Goal: Information Seeking & Learning: Find specific fact

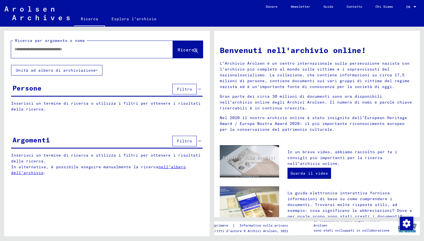
click at [120, 44] on div at bounding box center [83, 49] width 145 height 12
click at [95, 51] on input "text" at bounding box center [85, 49] width 142 height 6
type input "*******"
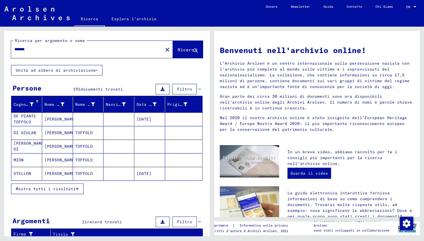
click at [183, 89] on span "Filtro" at bounding box center [184, 89] width 15 height 5
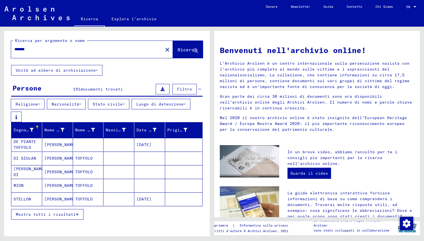
click at [77, 104] on font "Nazionalità" at bounding box center [65, 104] width 27 height 5
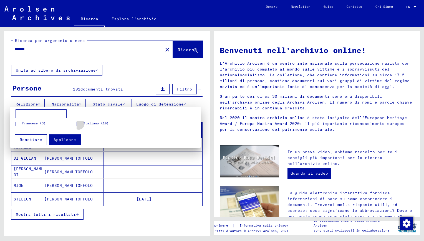
click at [81, 122] on label "Italiano (10)" at bounding box center [93, 124] width 32 height 6
click at [63, 136] on button "Applicare" at bounding box center [65, 139] width 32 height 11
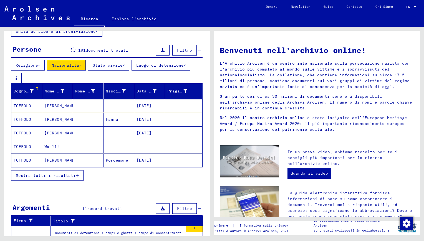
scroll to position [39, 0]
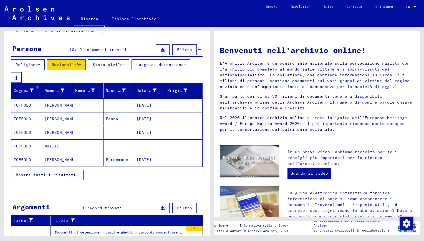
click at [69, 175] on span "Mostra tutti i risultati" at bounding box center [46, 174] width 60 height 5
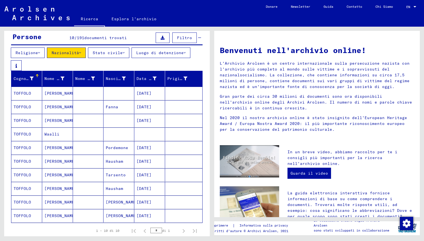
scroll to position [0, 0]
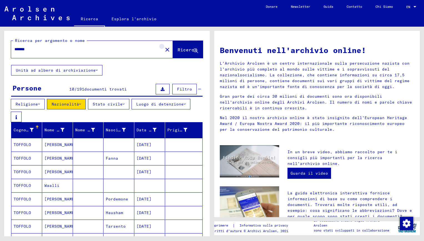
click at [164, 50] on mat-icon "close" at bounding box center [167, 49] width 7 height 7
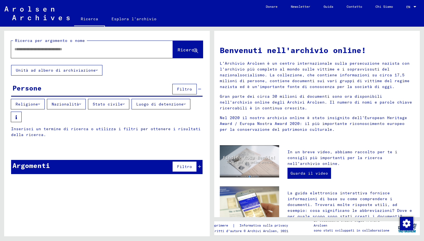
click at [127, 49] on input "text" at bounding box center [85, 49] width 142 height 6
type input "******"
click at [188, 48] on span "Ricerca" at bounding box center [187, 50] width 19 height 6
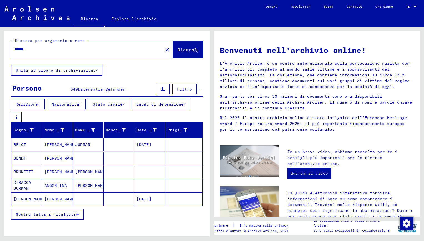
click at [73, 103] on font "Nazionalità" at bounding box center [65, 104] width 27 height 5
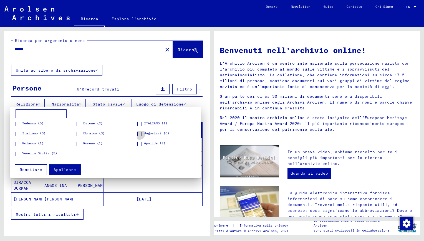
click at [139, 133] on span at bounding box center [139, 134] width 4 height 4
click at [67, 167] on span "Applicare" at bounding box center [65, 169] width 22 height 5
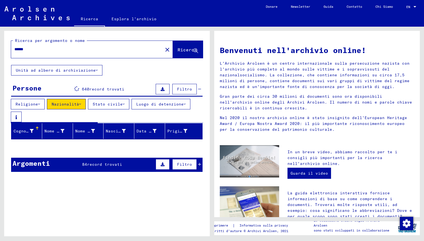
scroll to position [20, 0]
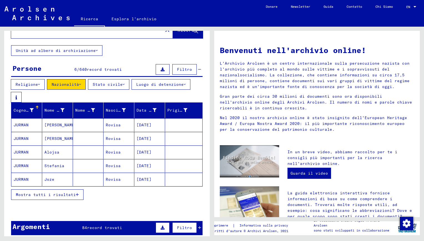
click at [42, 179] on mat-cell "Joze" at bounding box center [57, 179] width 31 height 13
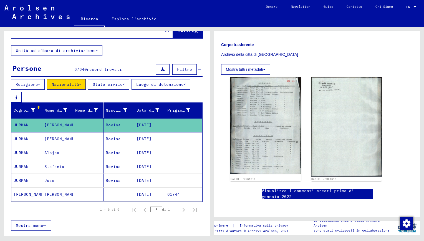
scroll to position [219, 0]
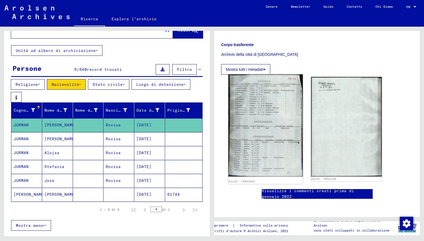
click at [259, 123] on img at bounding box center [265, 125] width 74 height 102
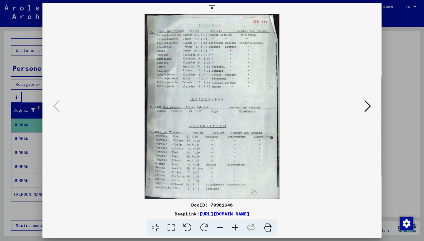
click at [25, 93] on div at bounding box center [212, 120] width 424 height 241
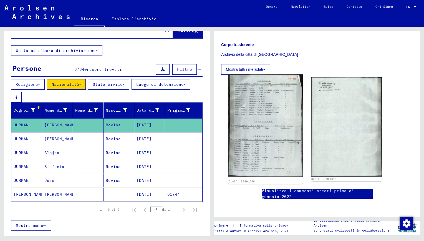
click at [255, 124] on img at bounding box center [265, 125] width 74 height 102
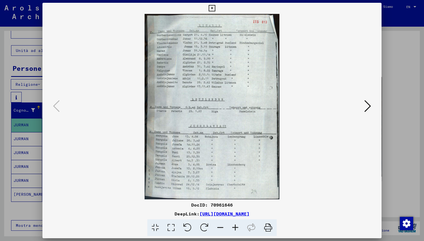
click at [368, 105] on icon at bounding box center [368, 105] width 7 height 13
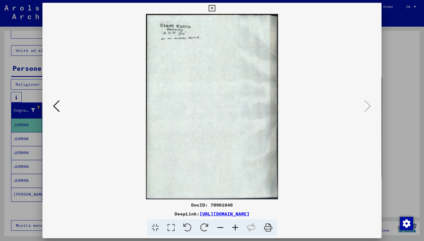
click at [59, 104] on icon at bounding box center [56, 105] width 7 height 13
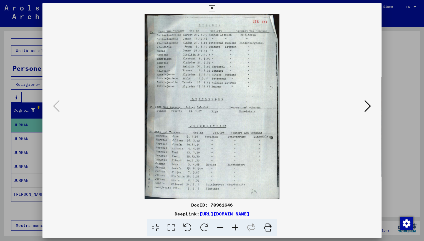
click at [22, 79] on div at bounding box center [212, 120] width 424 height 241
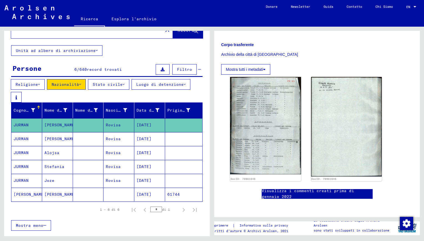
scroll to position [0, 0]
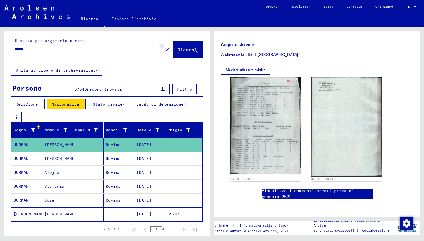
click at [164, 50] on mat-icon "close" at bounding box center [167, 49] width 7 height 7
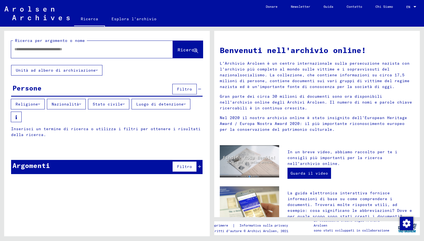
click at [135, 51] on input "text" at bounding box center [85, 49] width 142 height 6
type input "******"
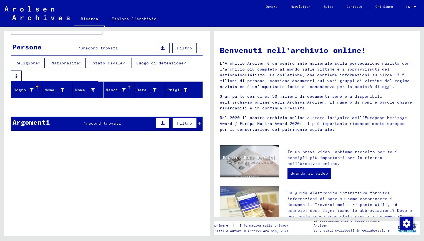
scroll to position [41, 0]
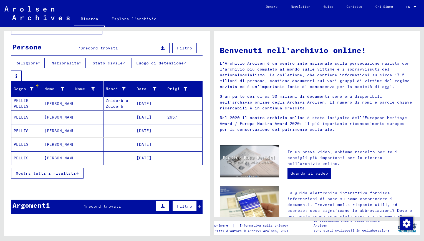
click at [67, 64] on font "Nazionalità" at bounding box center [65, 63] width 27 height 5
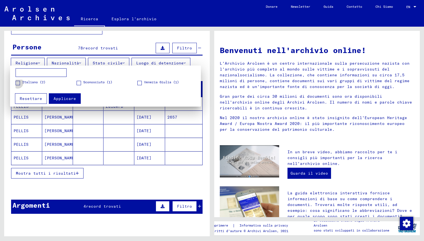
click at [17, 82] on span at bounding box center [18, 83] width 4 height 4
click at [59, 97] on span "Applicare" at bounding box center [65, 98] width 22 height 5
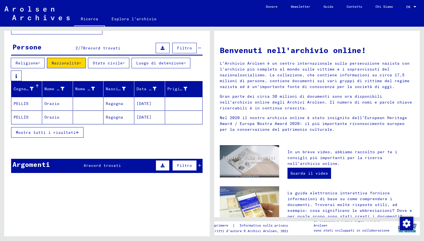
click at [72, 62] on font "Nazionalità" at bounding box center [65, 63] width 27 height 5
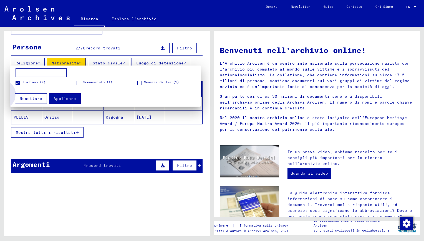
click at [27, 97] on span "Resettare" at bounding box center [31, 98] width 22 height 5
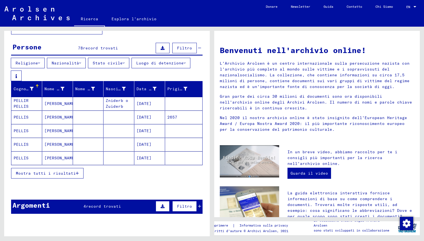
click at [52, 144] on mat-cell "[PERSON_NAME]" at bounding box center [57, 144] width 31 height 13
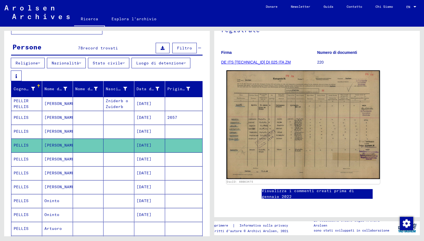
scroll to position [69, 0]
click at [299, 131] on img at bounding box center [304, 124] width 154 height 109
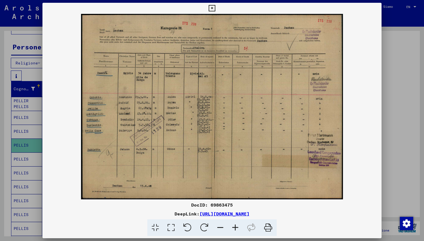
click at [29, 145] on div at bounding box center [212, 120] width 424 height 241
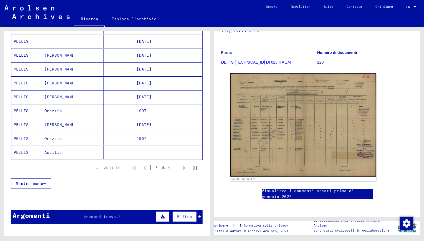
scroll to position [326, 0]
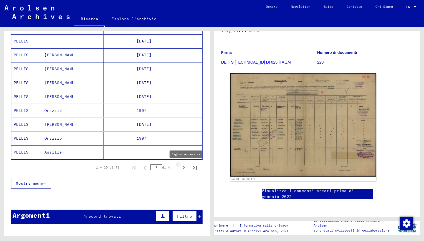
click at [180, 166] on icon "Pagina successiva" at bounding box center [184, 168] width 8 height 8
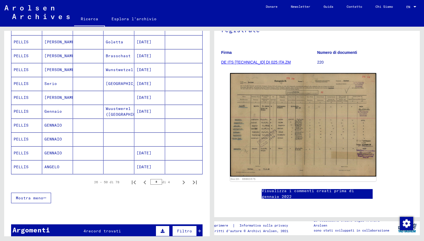
scroll to position [311, 0]
click at [182, 183] on icon "Pagina successiva" at bounding box center [184, 182] width 8 height 8
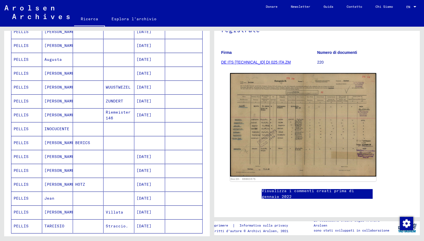
scroll to position [252, 0]
click at [57, 140] on mat-cell "[PERSON_NAME]" at bounding box center [57, 142] width 31 height 14
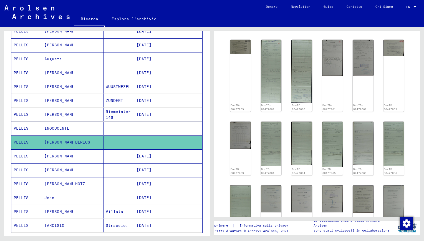
scroll to position [88, 0]
click at [239, 69] on div "DocID: 80477059" at bounding box center [241, 76] width 22 height 76
click at [241, 52] on img at bounding box center [241, 45] width 22 height 15
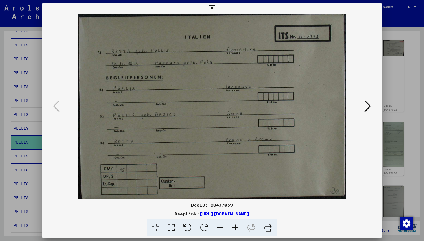
click at [368, 104] on icon at bounding box center [368, 105] width 7 height 13
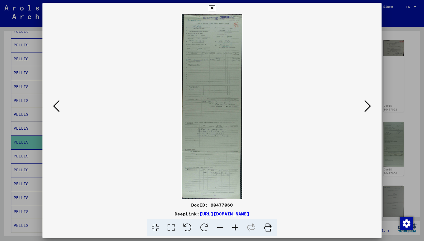
click at [368, 104] on icon at bounding box center [368, 105] width 7 height 13
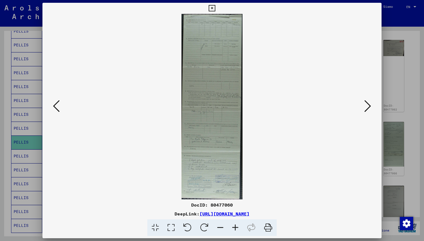
click at [368, 104] on icon at bounding box center [368, 105] width 7 height 13
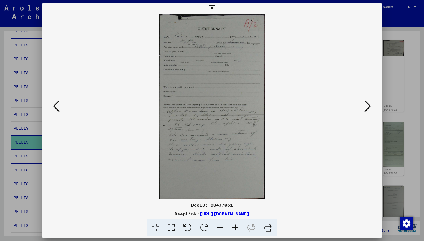
click at [368, 104] on icon at bounding box center [368, 105] width 7 height 13
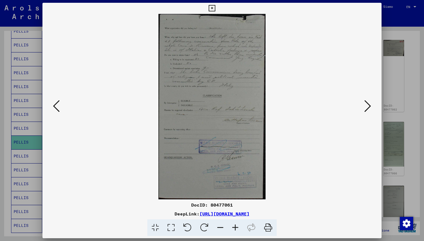
click at [368, 104] on icon at bounding box center [368, 105] width 7 height 13
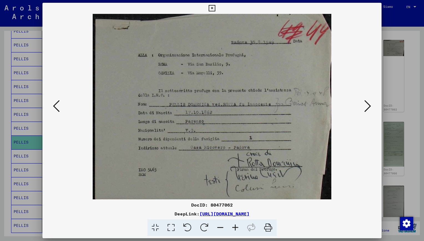
click at [368, 104] on icon at bounding box center [368, 105] width 7 height 13
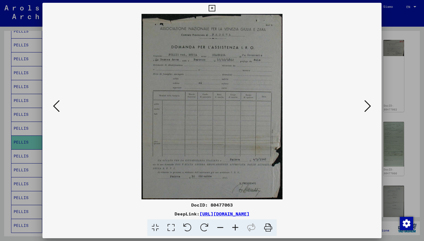
click at [384, 110] on div at bounding box center [212, 120] width 424 height 241
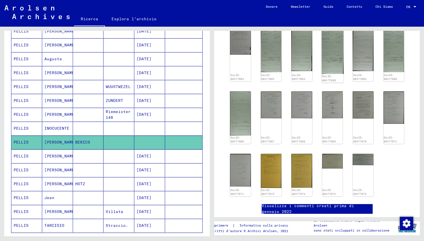
scroll to position [187, 0]
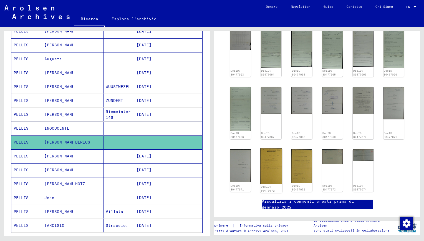
click at [272, 152] on img at bounding box center [271, 166] width 22 height 36
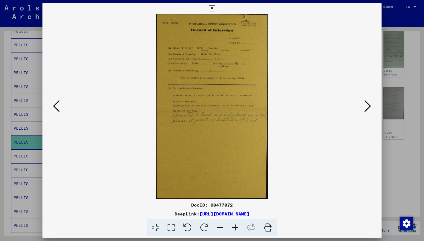
click at [399, 36] on div at bounding box center [212, 120] width 424 height 241
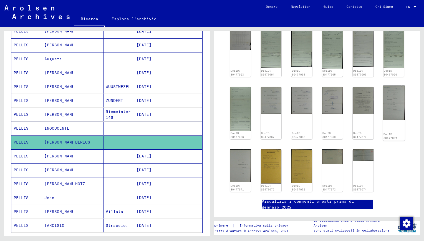
click at [386, 105] on img at bounding box center [394, 103] width 22 height 34
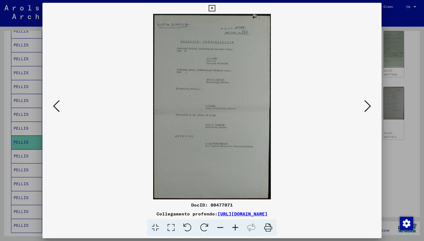
click at [402, 87] on div at bounding box center [212, 120] width 424 height 241
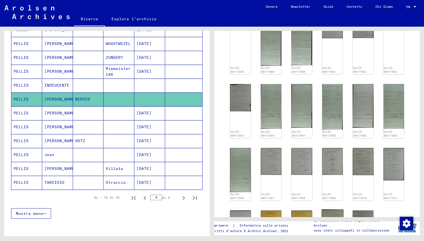
scroll to position [125, 0]
click at [387, 102] on img at bounding box center [394, 106] width 22 height 47
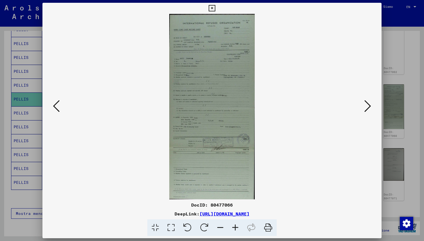
click at [60, 106] on button at bounding box center [56, 107] width 10 height 16
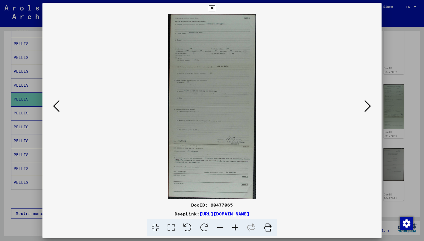
click at [16, 103] on div at bounding box center [212, 120] width 424 height 241
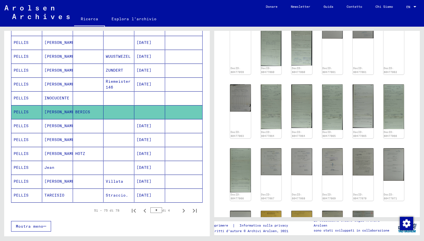
scroll to position [283, 0]
click at [132, 208] on icon "Prima pagina" at bounding box center [134, 211] width 8 height 8
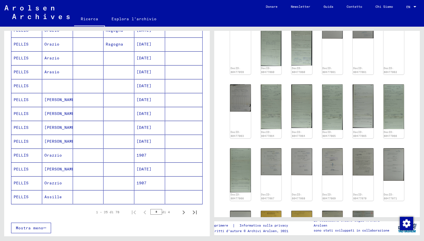
scroll to position [285, 0]
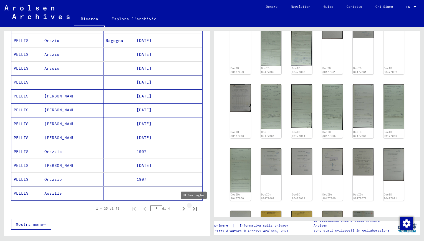
click at [193, 208] on icon "Ultima pagina" at bounding box center [195, 209] width 4 height 4
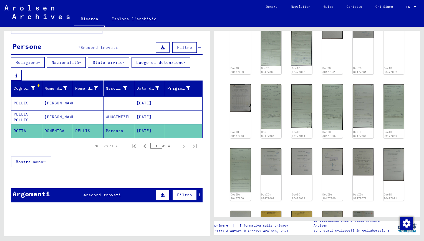
scroll to position [40, 0]
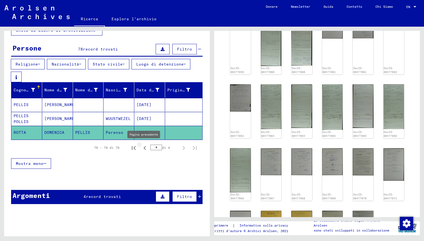
click at [141, 147] on icon "Pagina precedente" at bounding box center [145, 148] width 8 height 8
type input "*"
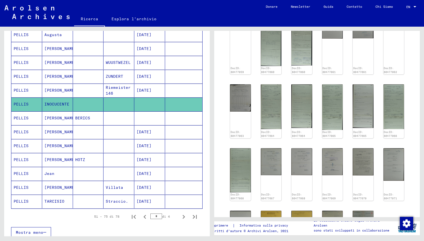
scroll to position [276, 0]
